Goal: Information Seeking & Learning: Learn about a topic

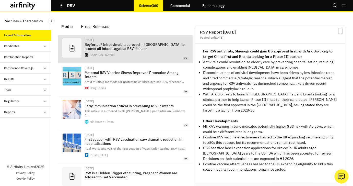
scroll to position [337, 150]
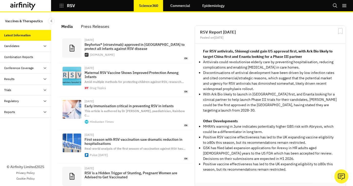
click at [181, 6] on link "Commercial" at bounding box center [180, 5] width 30 height 12
